Goal: Transaction & Acquisition: Purchase product/service

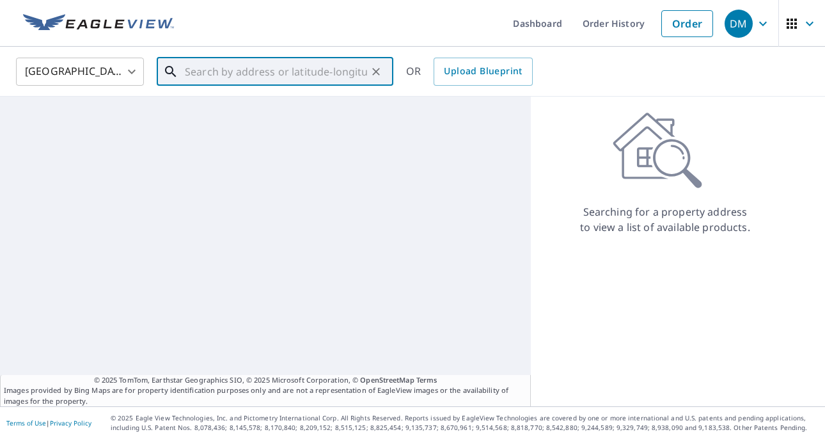
click at [233, 82] on input "text" at bounding box center [276, 72] width 182 height 36
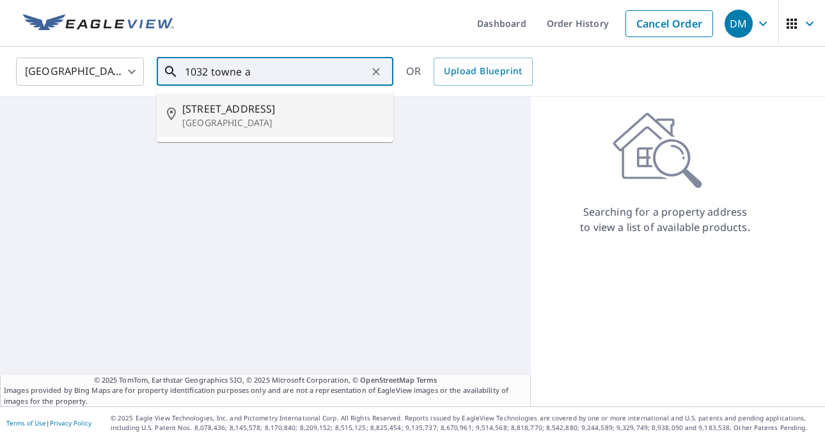
click at [221, 125] on p "[GEOGRAPHIC_DATA]" at bounding box center [282, 122] width 201 height 13
type input "[STREET_ADDRESS]"
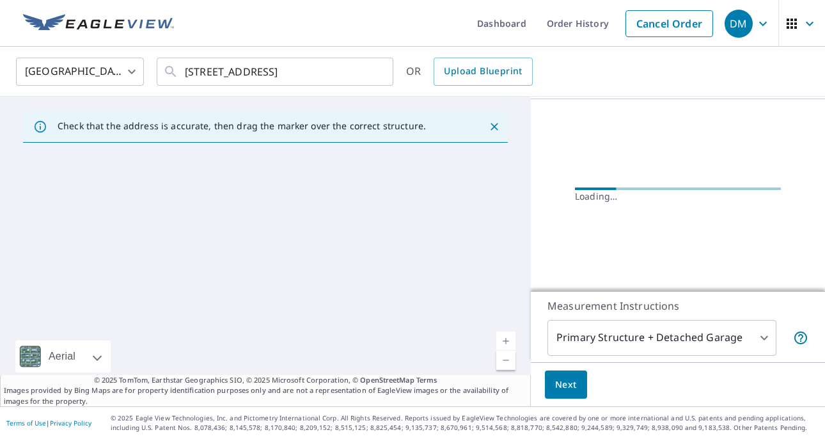
scroll to position [138, 0]
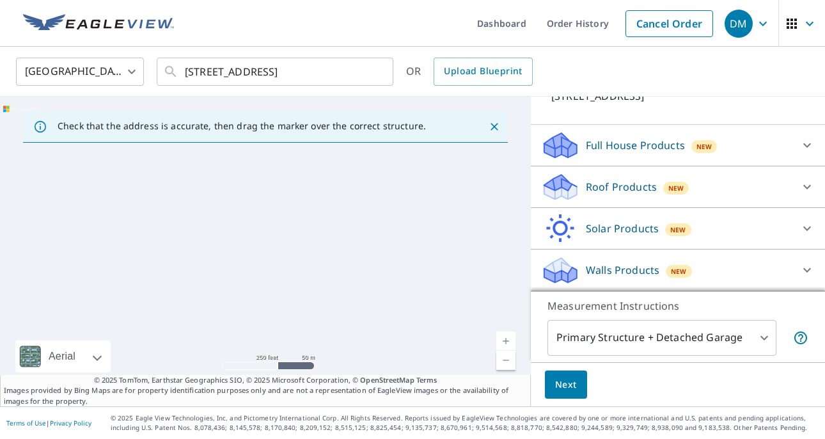
click at [804, 185] on icon at bounding box center [808, 187] width 8 height 4
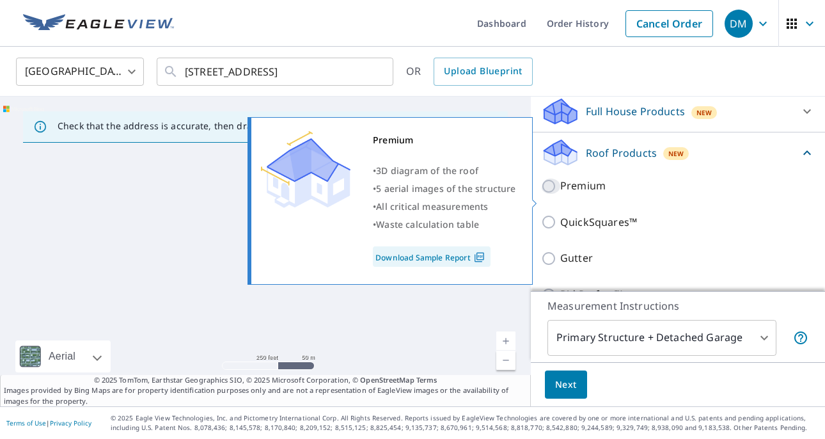
click at [553, 194] on input "Premium" at bounding box center [550, 186] width 19 height 15
checkbox input "true"
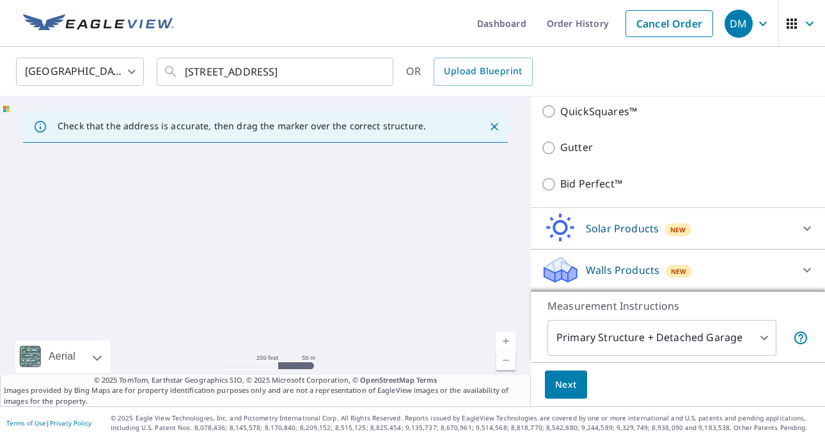
scroll to position [345, 0]
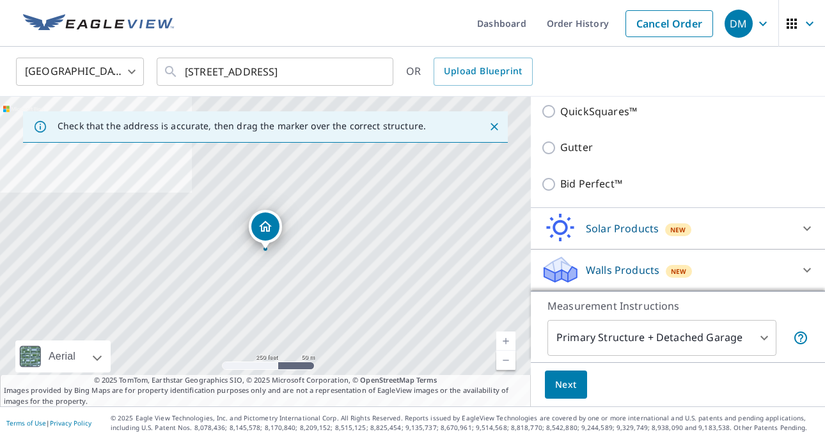
click at [565, 377] on span "Next" at bounding box center [566, 385] width 22 height 16
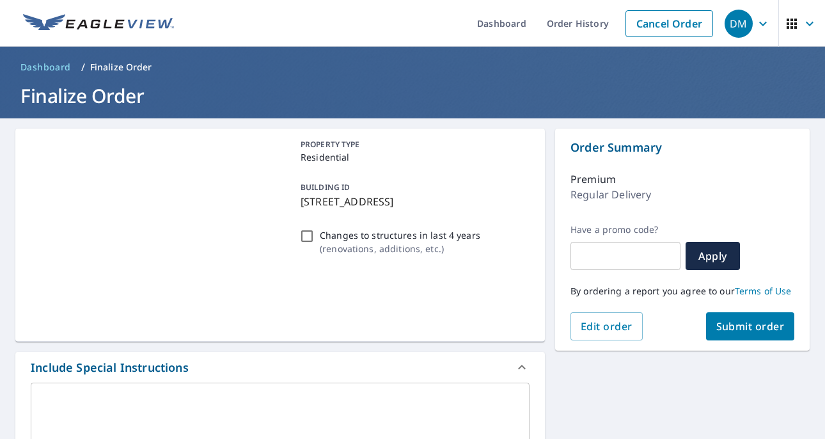
click at [753, 322] on span "Submit order" at bounding box center [751, 326] width 68 height 14
checkbox input "true"
